Goal: Task Accomplishment & Management: Manage account settings

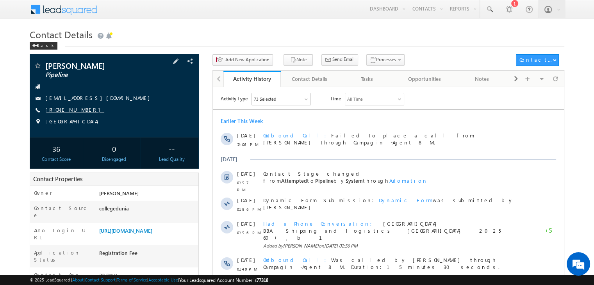
click at [72, 108] on link "[PHONE_NUMBER]" at bounding box center [74, 109] width 59 height 7
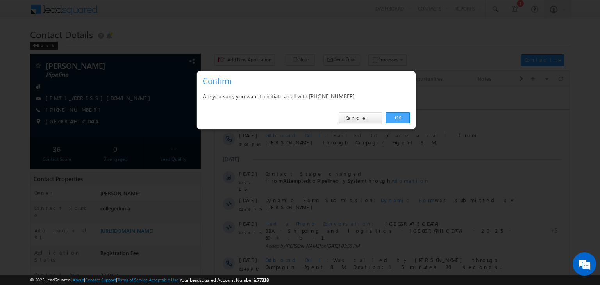
click at [386, 112] on link "OK" at bounding box center [398, 117] width 24 height 11
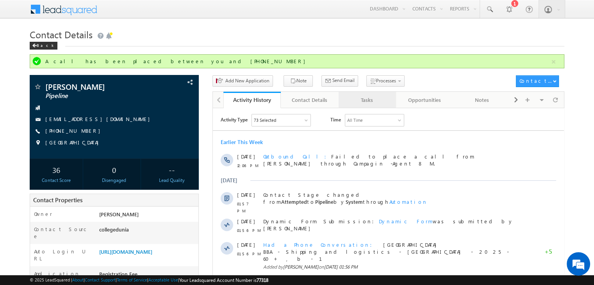
click at [388, 97] on div "Tasks" at bounding box center [367, 99] width 44 height 9
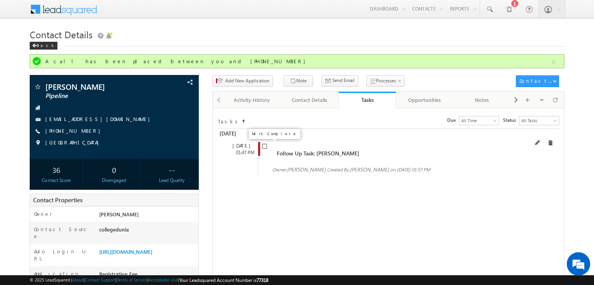
click at [263, 149] on input "checkbox" at bounding box center [264, 146] width 5 height 5
checkbox input "false"
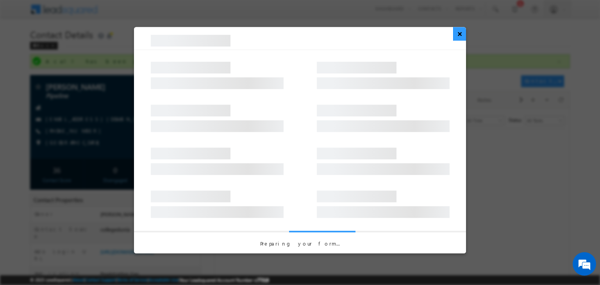
click at [459, 31] on button "×" at bounding box center [459, 34] width 13 height 14
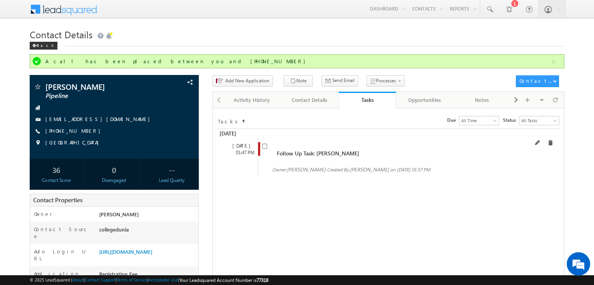
click at [539, 141] on div "05 Aug 01:47 PM Follow Up Task: Aniket Varak Owner: Suryansh Tiwari Suryansh Ti…" at bounding box center [386, 157] width 339 height 38
click at [539, 141] on span at bounding box center [537, 142] width 5 height 5
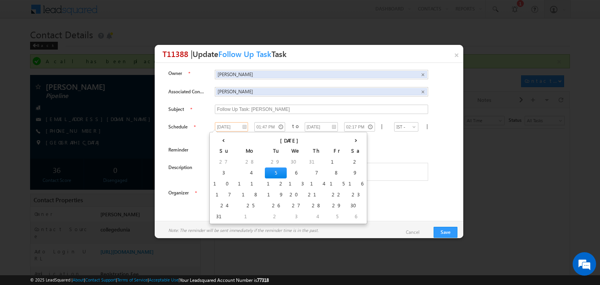
click at [235, 127] on input "05/08/2025" at bounding box center [231, 126] width 33 height 9
click at [265, 184] on td "12" at bounding box center [276, 183] width 22 height 11
type input "12/08/2025"
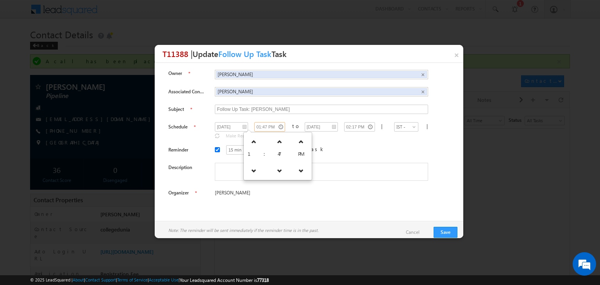
click at [254, 123] on input "01:47 PM" at bounding box center [269, 126] width 31 height 9
click at [253, 137] on link at bounding box center [254, 142] width 16 height 14
type input "02:47 PM"
type input "03:17 PM"
click at [253, 137] on link at bounding box center [254, 142] width 16 height 14
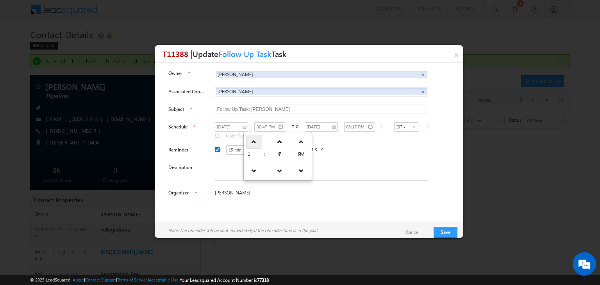
type input "03:47 PM"
type input "04:17 PM"
click at [253, 137] on link at bounding box center [254, 142] width 16 height 14
type input "04:47 PM"
type input "05:17 PM"
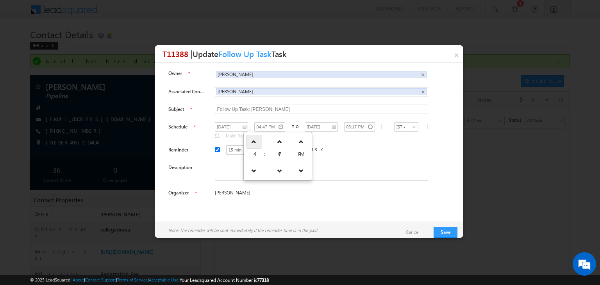
click at [253, 137] on link at bounding box center [254, 142] width 16 height 14
type input "05:47 PM"
type input "06:17 PM"
click at [348, 175] on div at bounding box center [327, 173] width 225 height 20
click at [453, 237] on button "Save" at bounding box center [445, 232] width 24 height 11
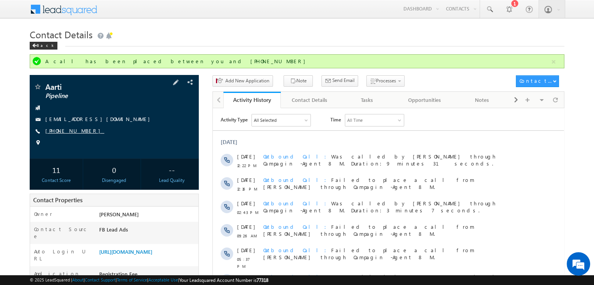
click at [75, 133] on link "+91-9915145916" at bounding box center [74, 130] width 59 height 7
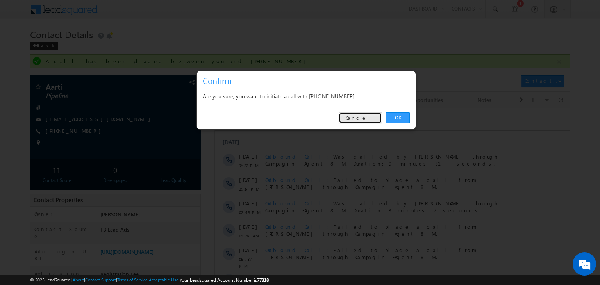
click at [379, 118] on link "Cancel" at bounding box center [360, 117] width 43 height 11
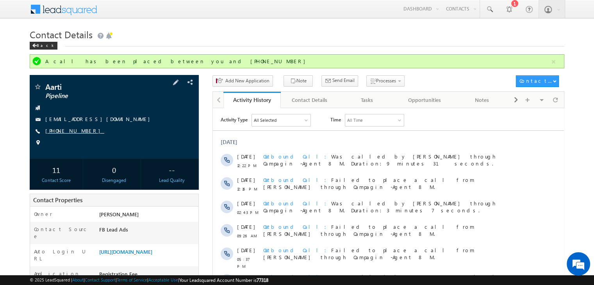
click at [69, 133] on link "+91-9915145916" at bounding box center [74, 130] width 59 height 7
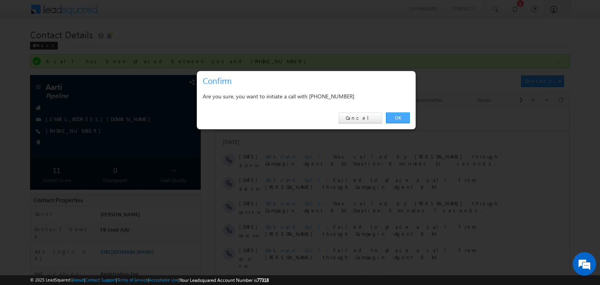
click at [396, 119] on link "OK" at bounding box center [398, 117] width 24 height 11
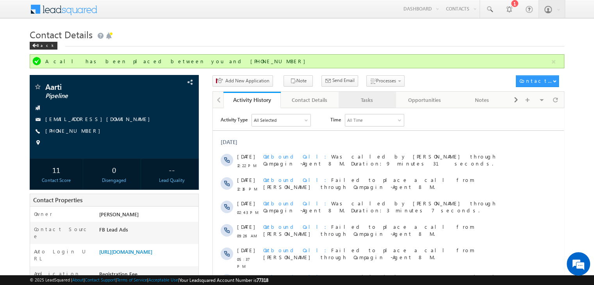
click at [373, 96] on div "Tasks" at bounding box center [367, 99] width 44 height 9
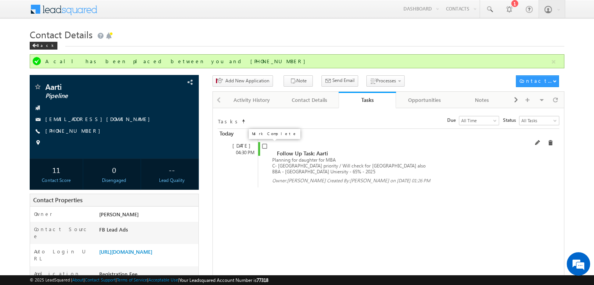
click at [264, 146] on input "checkbox" at bounding box center [264, 146] width 5 height 5
checkbox input "false"
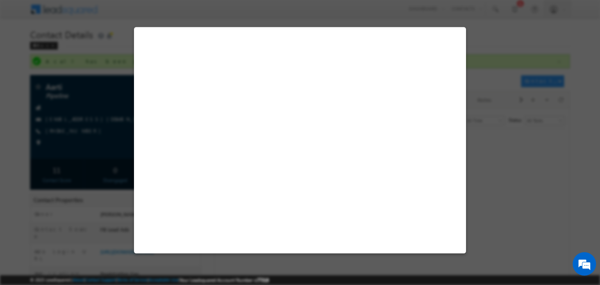
select select "STEM MBA"
select select "Information Management & Business Analytics"
select select "Clark University"
select select "[GEOGRAPHIC_DATA]"
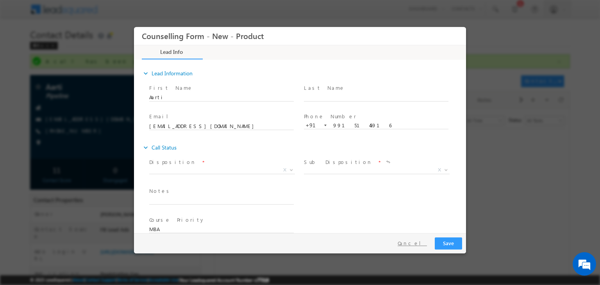
click at [420, 246] on button "Cancel" at bounding box center [412, 243] width 41 height 11
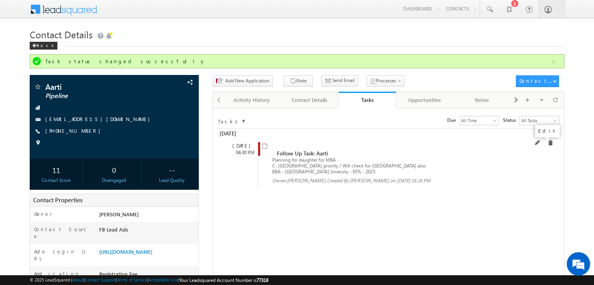
click at [540, 143] on span at bounding box center [537, 142] width 5 height 5
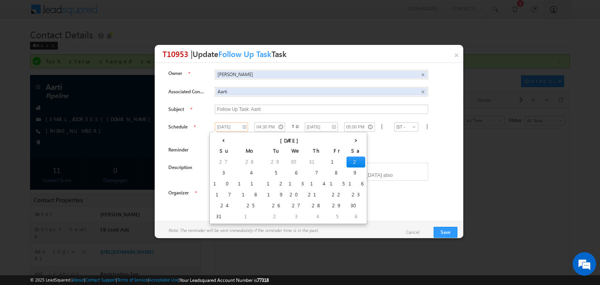
click at [235, 127] on input "02/08/2025" at bounding box center [231, 126] width 33 height 9
click at [265, 180] on td "12" at bounding box center [276, 183] width 22 height 11
type input "12/08/2025"
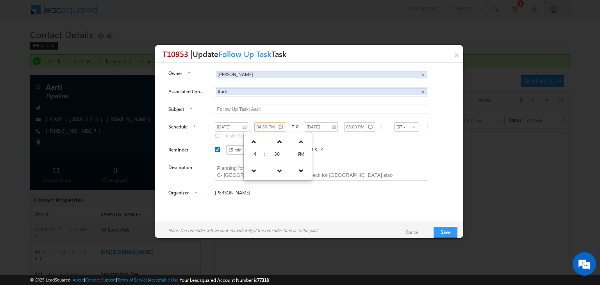
click at [254, 125] on input "04:30 PM" at bounding box center [269, 126] width 31 height 9
click at [250, 175] on link at bounding box center [254, 171] width 16 height 14
type input "03:30 PM"
type input "04:00 PM"
click at [250, 175] on link at bounding box center [254, 171] width 16 height 14
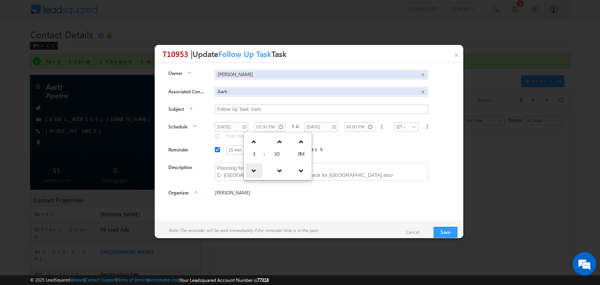
type input "02:30 PM"
type input "03:00 PM"
click at [250, 175] on link at bounding box center [254, 171] width 16 height 14
type input "01:30 PM"
type input "02:00 PM"
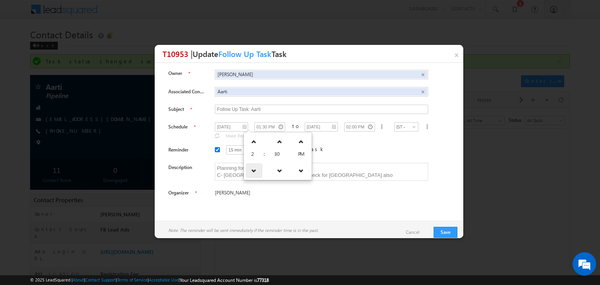
click at [250, 175] on link at bounding box center [254, 171] width 16 height 14
type input "12:30 PM"
type input "01:00 PM"
click at [250, 175] on link at bounding box center [255, 171] width 16 height 14
type input "11:30 AM"
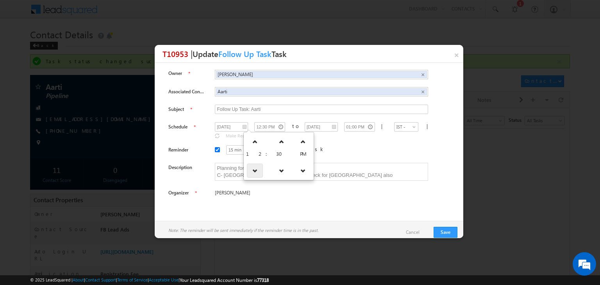
type input "12:00 PM"
click at [250, 175] on link at bounding box center [258, 171] width 16 height 14
type input "10:30 AM"
type input "11:00 AM"
click at [250, 175] on link at bounding box center [256, 171] width 16 height 14
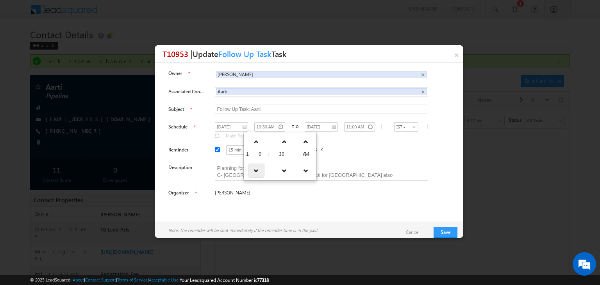
type input "09:30 AM"
type input "10:00 AM"
click at [251, 140] on icon at bounding box center [253, 141] width 5 height 5
type input "10:30 AM"
type input "11:00 AM"
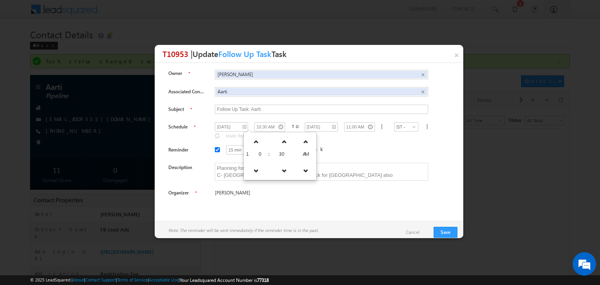
click at [325, 176] on div "Planning for daughter for MBA C- Canada priority / Will check for USA also BBA …" at bounding box center [327, 173] width 225 height 20
click at [444, 233] on button "Save" at bounding box center [445, 232] width 24 height 11
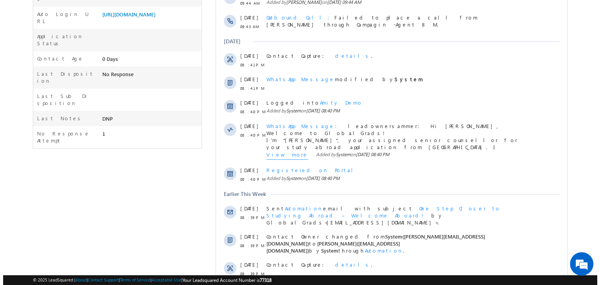
scroll to position [273, 0]
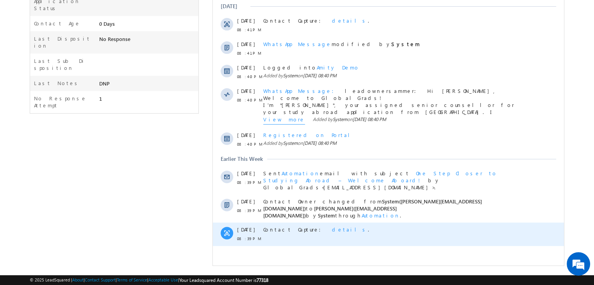
click at [332, 226] on span "details" at bounding box center [350, 229] width 36 height 7
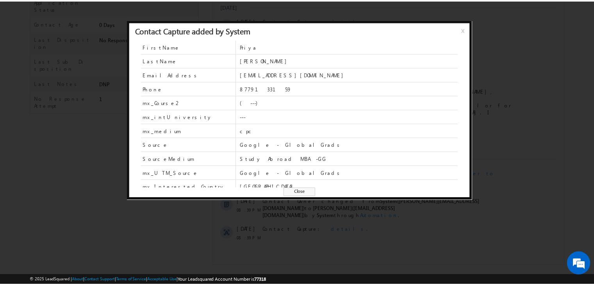
scroll to position [33, 0]
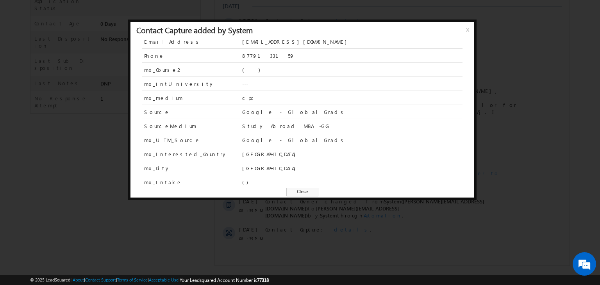
click at [307, 188] on span "Close" at bounding box center [302, 192] width 32 height 9
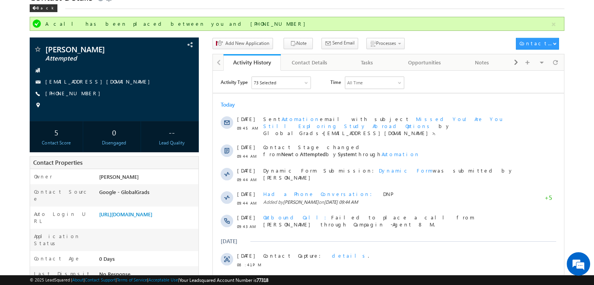
scroll to position [0, 0]
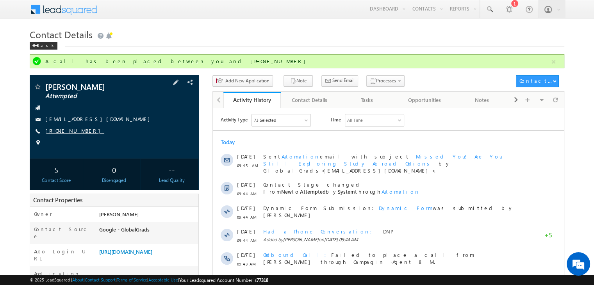
click at [69, 134] on link "[PHONE_NUMBER]" at bounding box center [74, 130] width 59 height 7
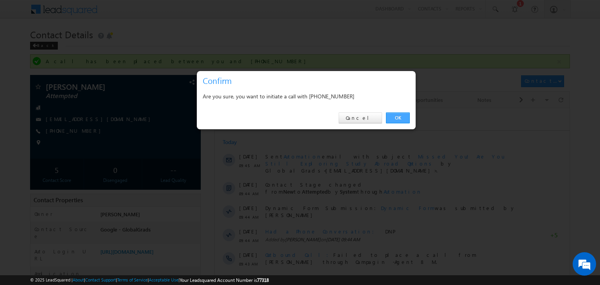
click at [401, 118] on link "OK" at bounding box center [398, 117] width 24 height 11
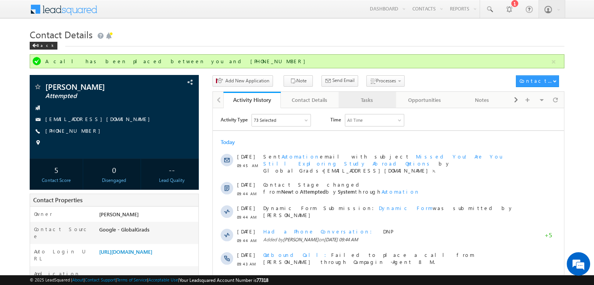
click at [381, 105] on link "Tasks" at bounding box center [367, 100] width 57 height 16
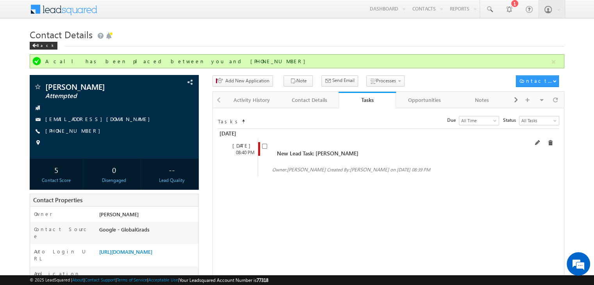
click at [262, 147] on span at bounding box center [266, 149] width 9 height 14
click at [262, 147] on input "checkbox" at bounding box center [264, 146] width 5 height 5
checkbox input "false"
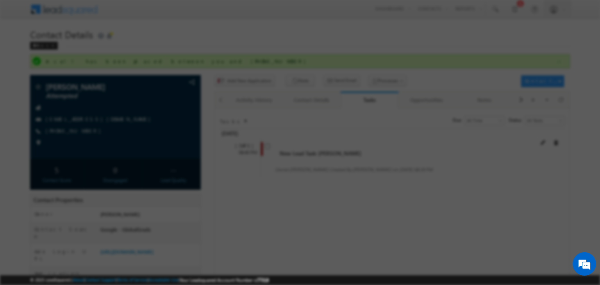
click at [262, 147] on div at bounding box center [217, 155] width 133 height 23
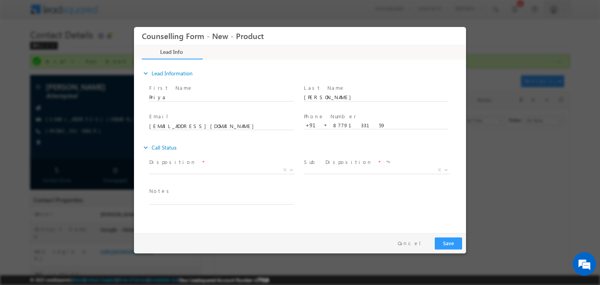
drag, startPoint x: 473, startPoint y: 200, endPoint x: 220, endPoint y: 169, distance: 255.0
click at [220, 169] on div "Disposition * X" at bounding box center [224, 167] width 151 height 18
click at [220, 169] on span "X" at bounding box center [222, 170] width 146 height 8
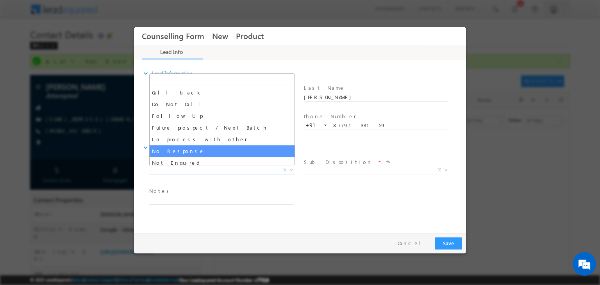
select select "No Response"
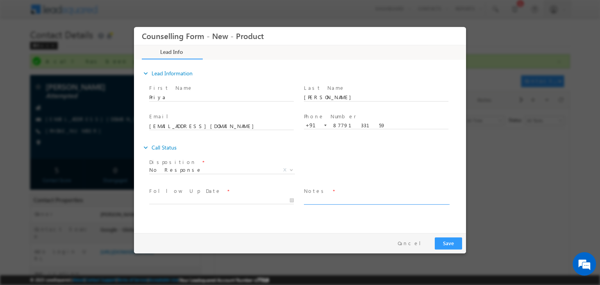
click at [337, 203] on textarea at bounding box center [376, 200] width 144 height 9
type textarea "DNP"
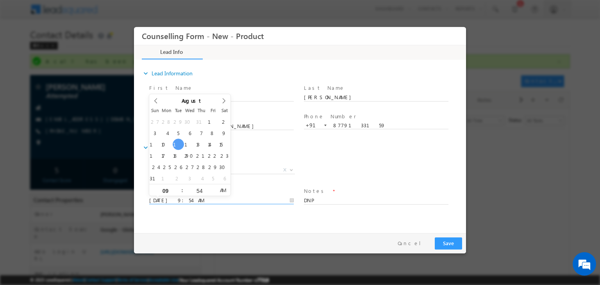
drag, startPoint x: 233, startPoint y: 204, endPoint x: 223, endPoint y: 199, distance: 11.2
click at [223, 199] on input "[DATE] 9:54 AM" at bounding box center [221, 201] width 144 height 8
type input "[DATE] 10:54 AM"
type input "10"
click at [176, 189] on span at bounding box center [178, 187] width 5 height 6
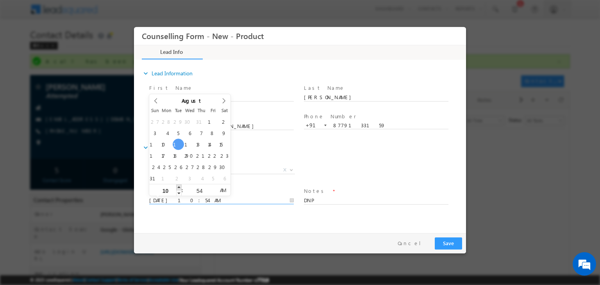
type input "[DATE] 11:54 AM"
type input "11"
click at [176, 189] on span at bounding box center [178, 187] width 5 height 6
type input "[DATE] 12:54 PM"
type input "12"
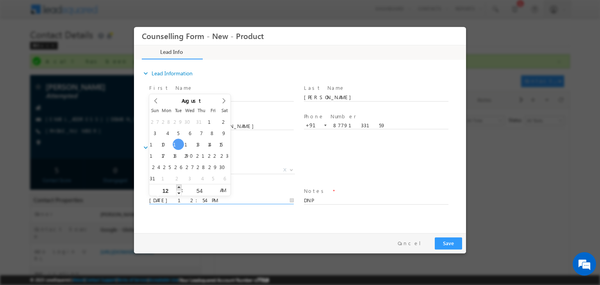
click at [176, 189] on span at bounding box center [178, 187] width 5 height 6
type input "[DATE] 1:54 PM"
type input "01"
click at [176, 189] on span at bounding box center [178, 187] width 5 height 6
type input "[DATE] 2:54 PM"
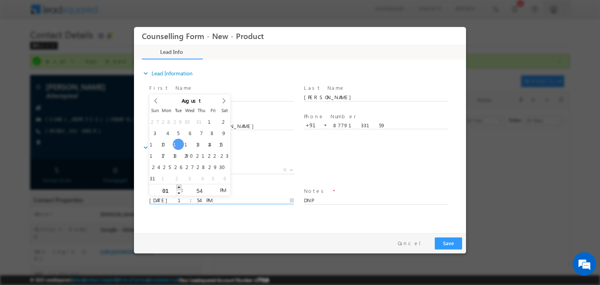
type input "02"
click at [176, 189] on span at bounding box center [178, 187] width 5 height 6
type input "[DATE] 3:54 PM"
type input "03"
click at [176, 189] on span at bounding box center [178, 187] width 5 height 6
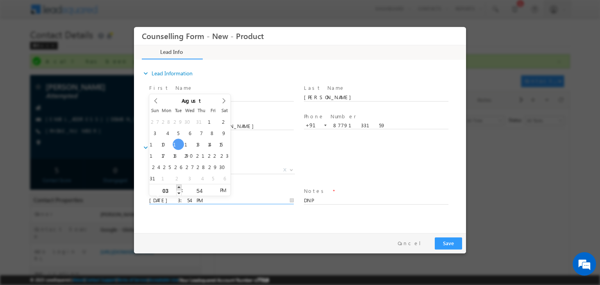
type input "[DATE] 4:54 PM"
type input "04"
click at [176, 189] on span at bounding box center [178, 187] width 5 height 6
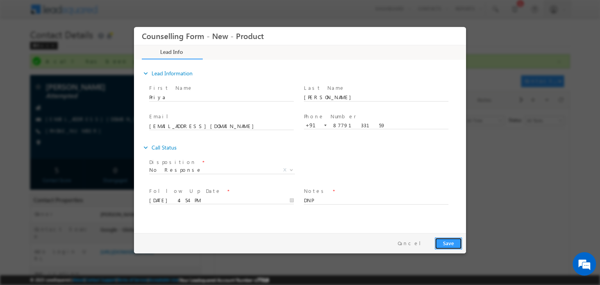
click at [440, 239] on button "Save" at bounding box center [448, 243] width 27 height 12
